Goal: Transaction & Acquisition: Purchase product/service

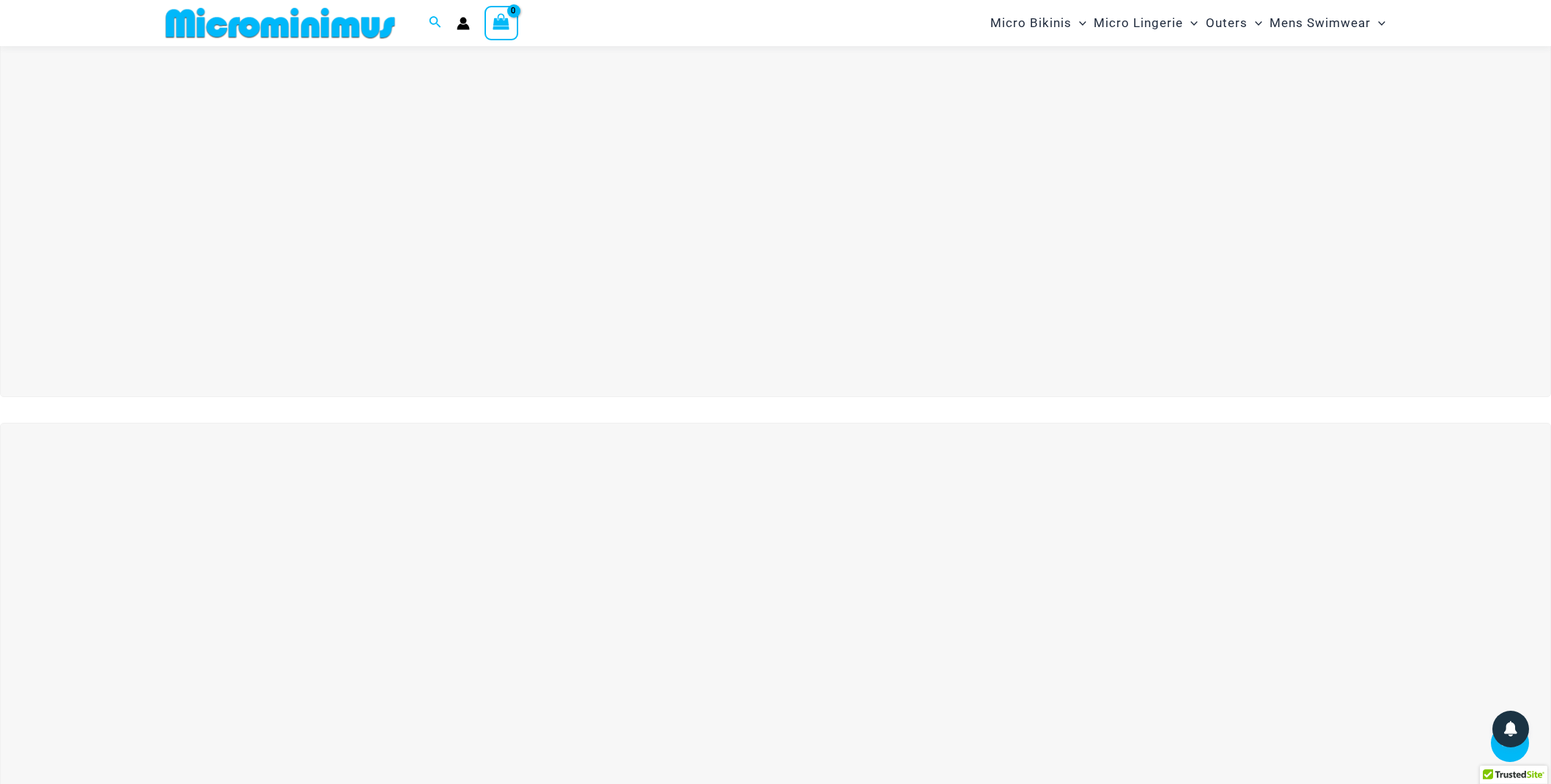
scroll to position [10, 0]
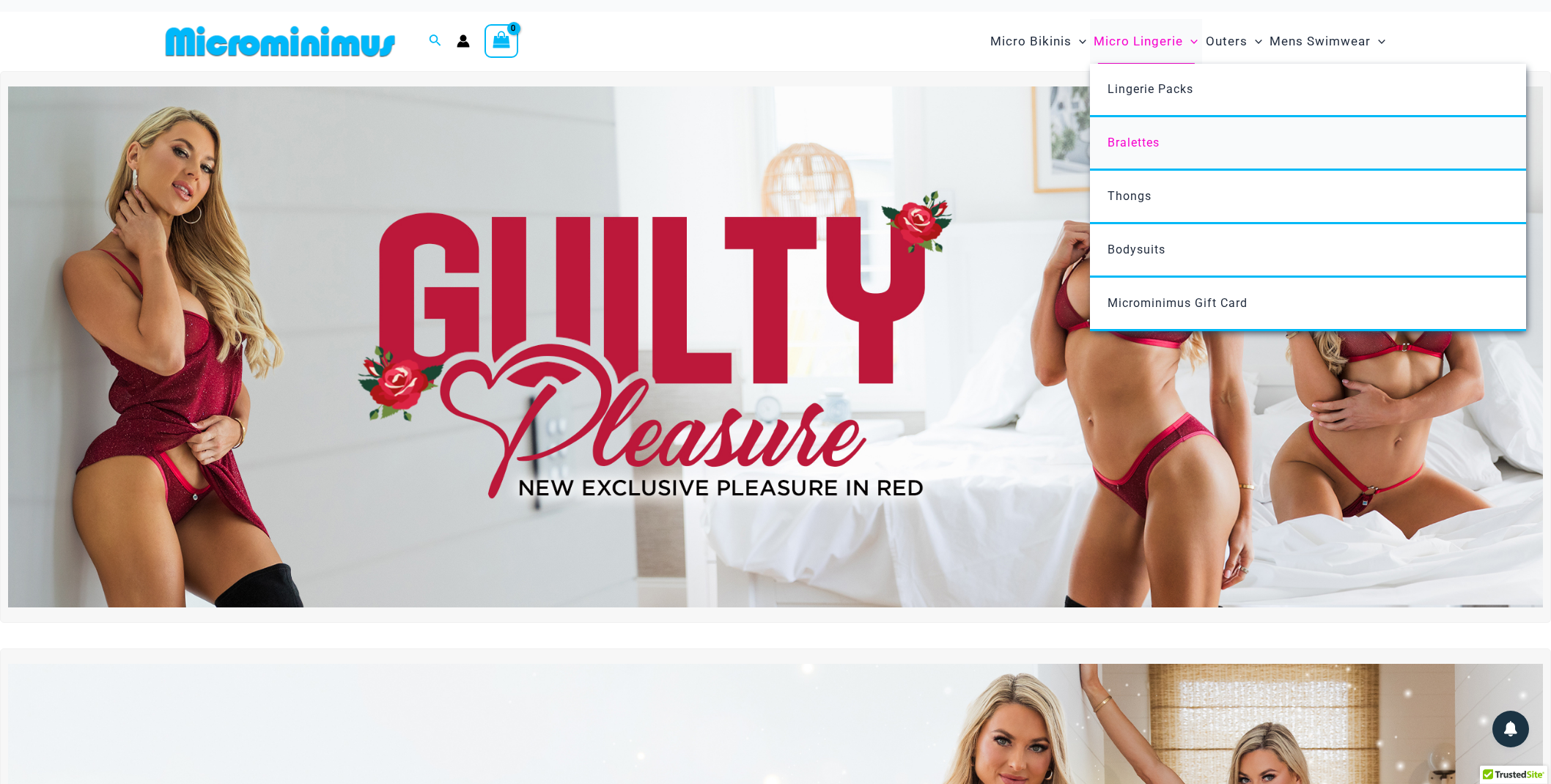
click at [1124, 139] on span "Bralettes" at bounding box center [1133, 142] width 52 height 14
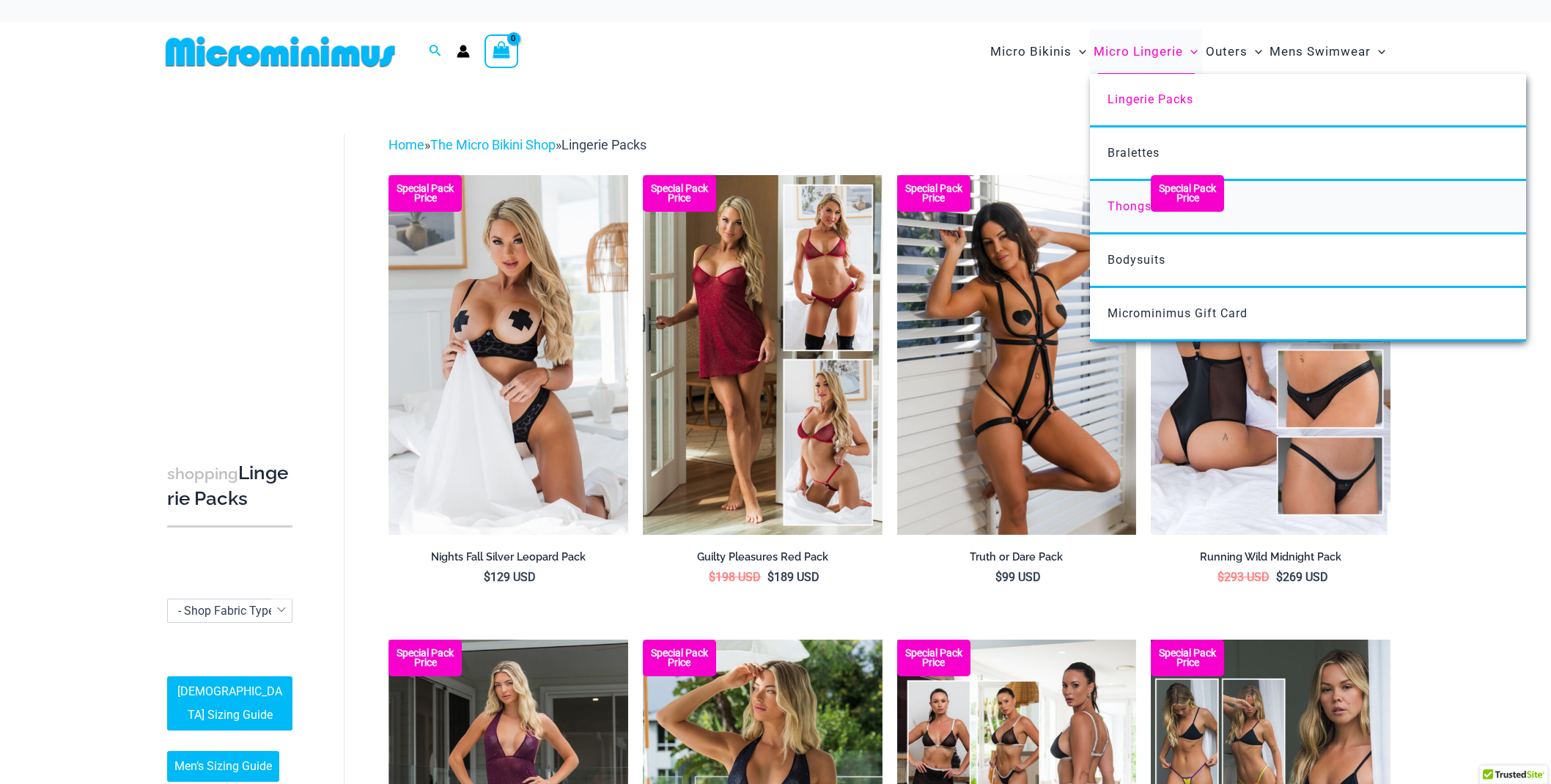
click at [1137, 200] on span "Thongs" at bounding box center [1129, 206] width 44 height 14
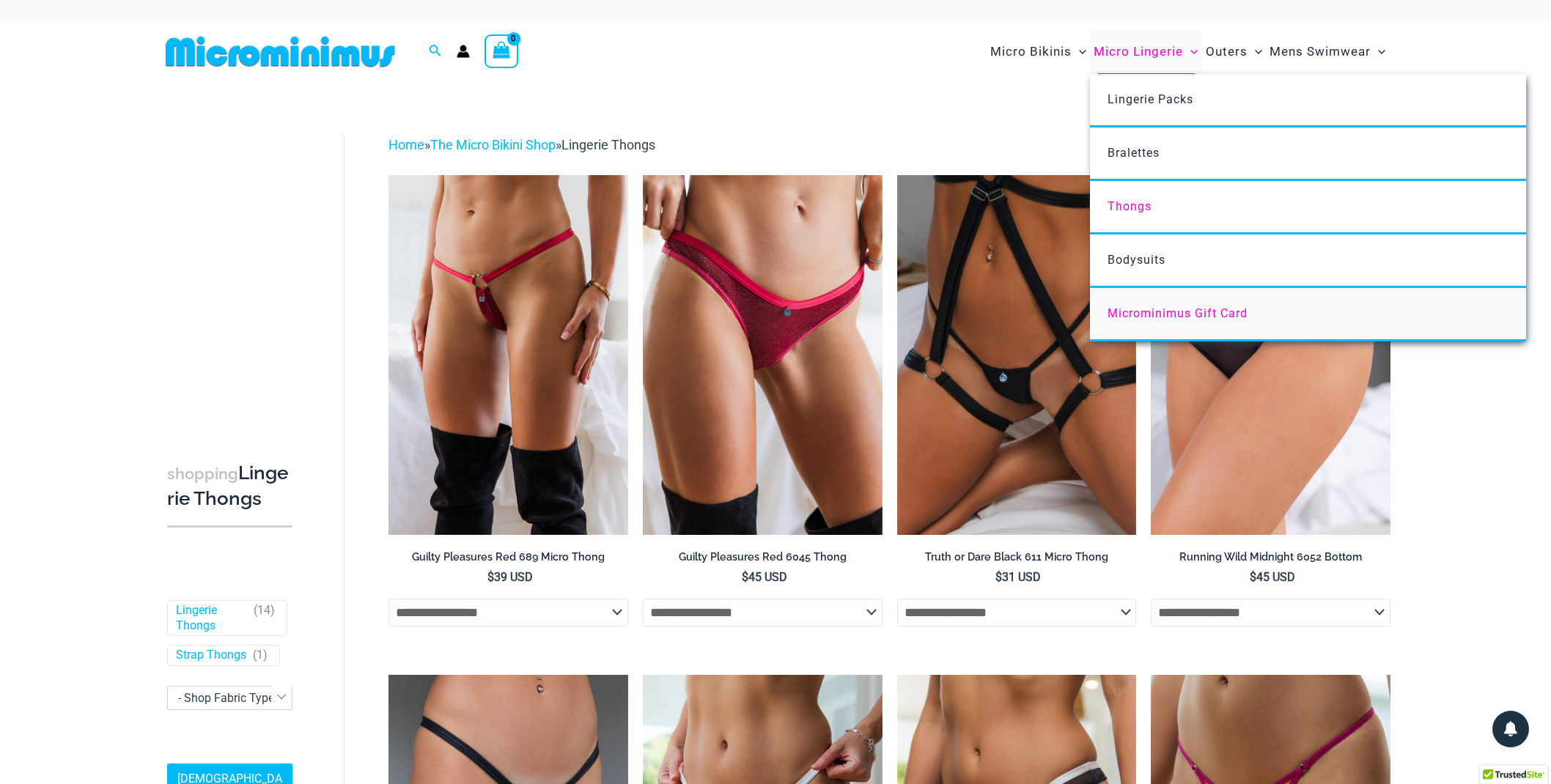
click at [1155, 308] on span "Microminimus Gift Card" at bounding box center [1177, 313] width 140 height 14
